Goal: Transaction & Acquisition: Subscribe to service/newsletter

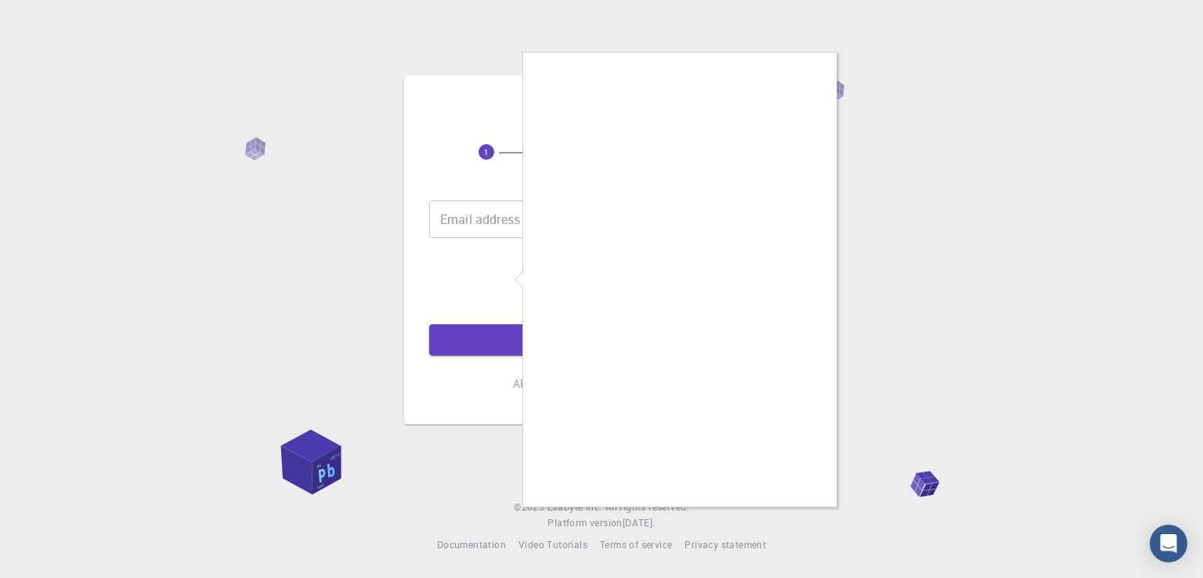
click at [518, 240] on div at bounding box center [601, 289] width 1203 height 578
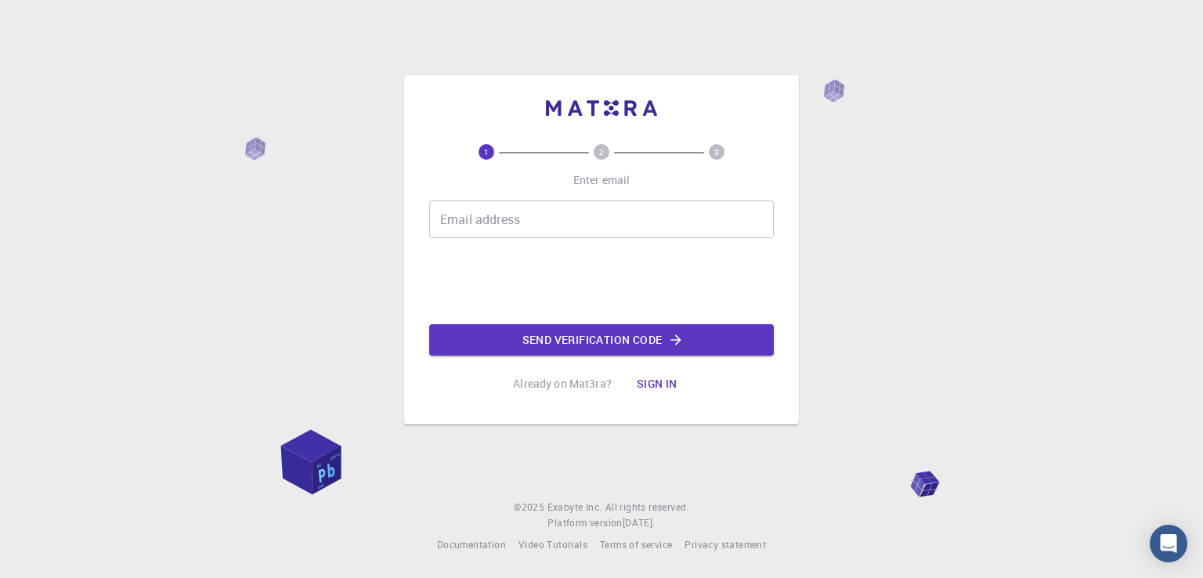
click at [518, 223] on input "Email address" at bounding box center [601, 219] width 345 height 38
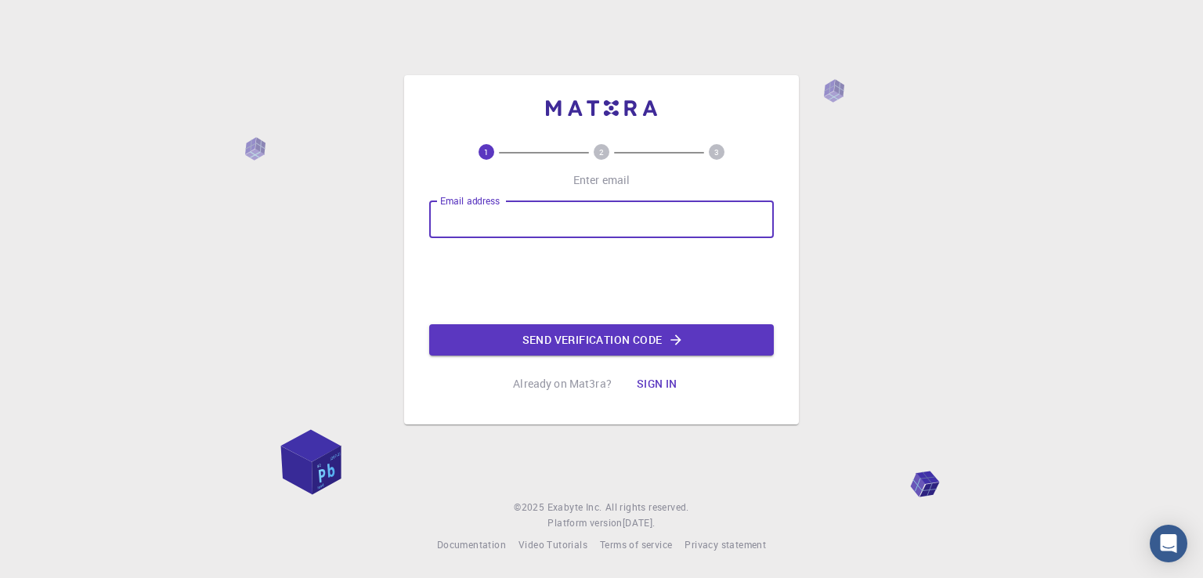
type input "[EMAIL_ADDRESS][DOMAIN_NAME]"
click at [554, 324] on button "Send verification code" at bounding box center [601, 339] width 345 height 31
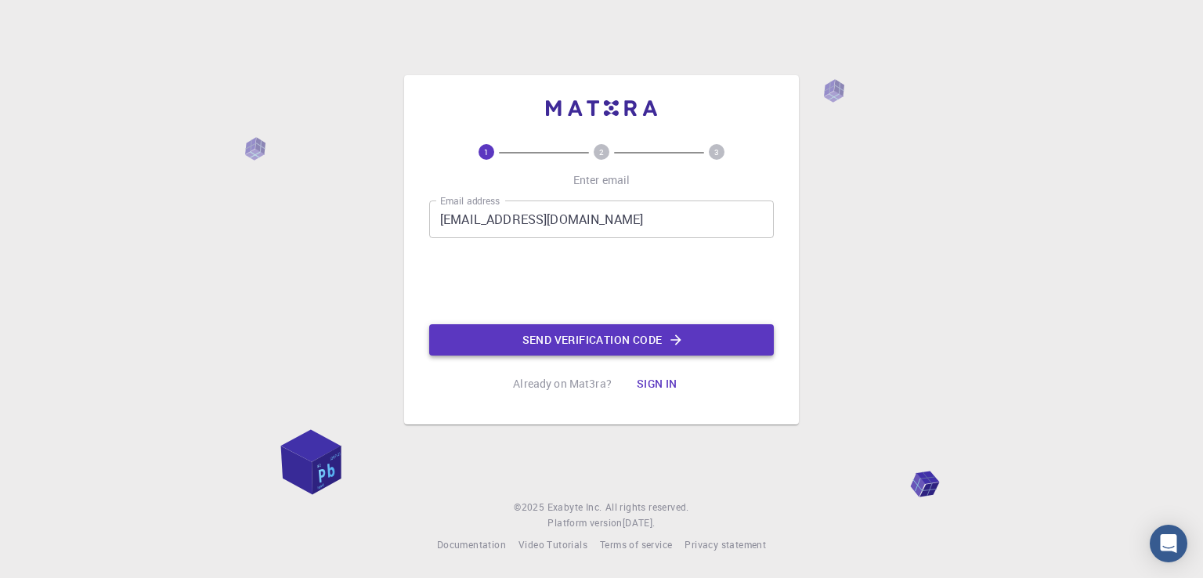
click at [640, 349] on button "Send verification code" at bounding box center [601, 339] width 345 height 31
click at [640, 349] on div "Email address [EMAIL_ADDRESS][DOMAIN_NAME] Email address 0cAFcWeA5zom1w1-7vxQM7…" at bounding box center [601, 277] width 345 height 155
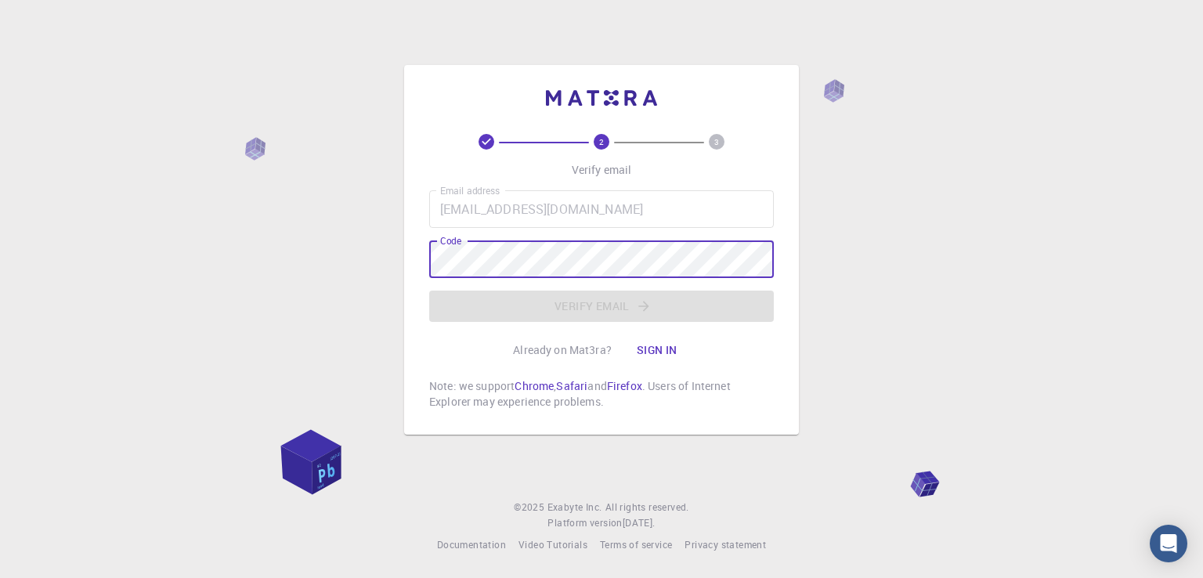
drag, startPoint x: 876, startPoint y: 281, endPoint x: 880, endPoint y: 25, distance: 256.1
click at [876, 280] on div "2 3 Verify email Email address [EMAIL_ADDRESS][DOMAIN_NAME] Email address Code …" at bounding box center [601, 289] width 1203 height 578
